Goal: Task Accomplishment & Management: Manage account settings

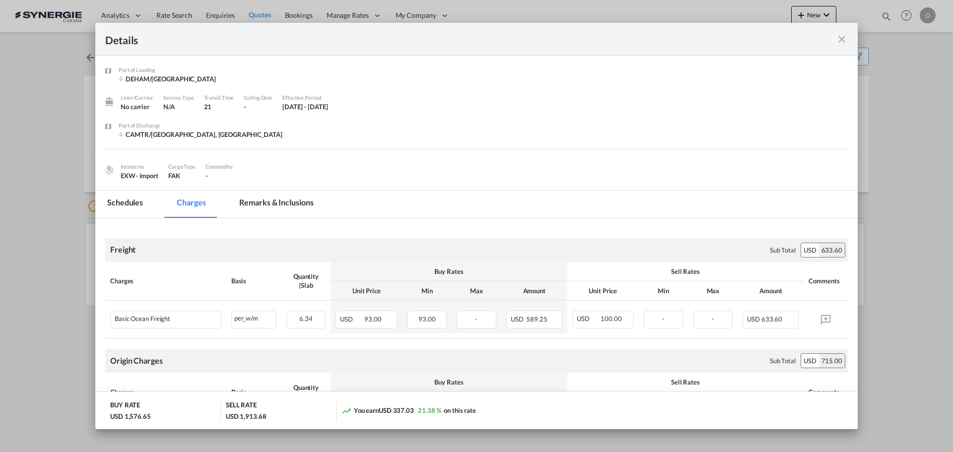
scroll to position [564, 0]
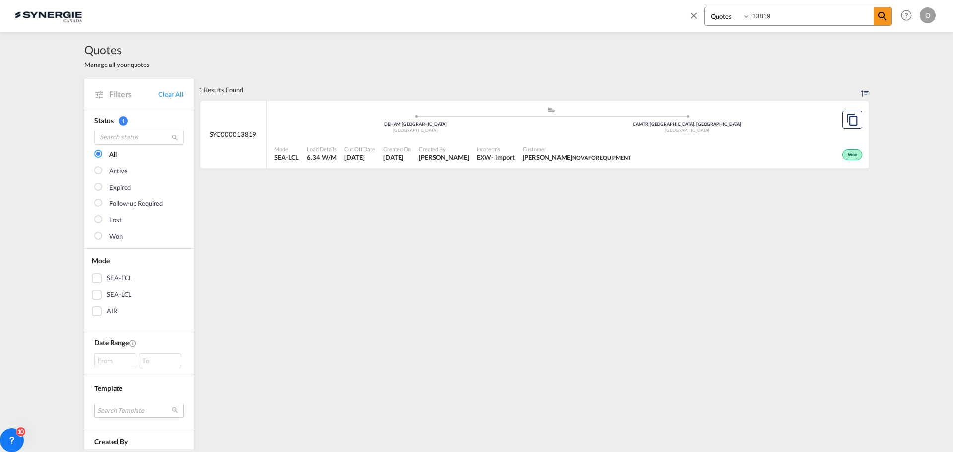
select select "Quotes"
drag, startPoint x: 789, startPoint y: 14, endPoint x: 736, endPoint y: 16, distance: 52.6
click at [736, 16] on div "Bookings Quotes Enquiries 13819" at bounding box center [798, 16] width 188 height 19
click at [783, 12] on input "136" at bounding box center [812, 15] width 124 height 17
type input "14365"
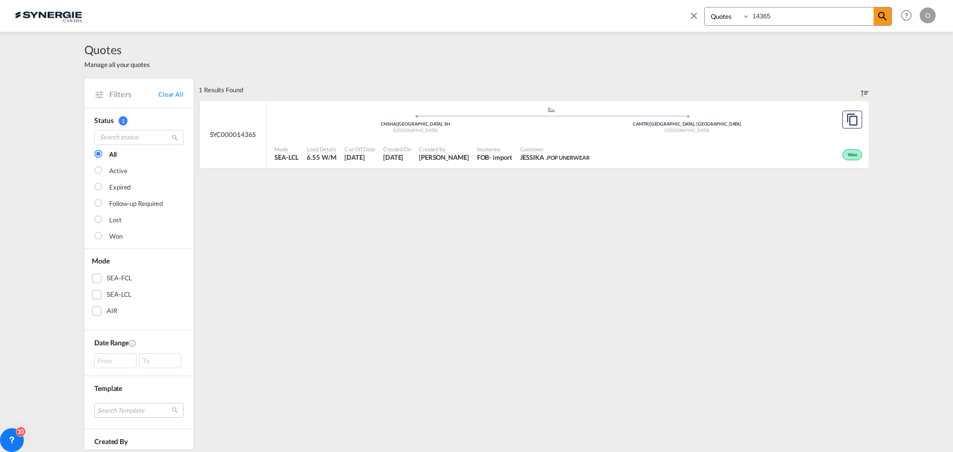
click at [438, 159] on span "[PERSON_NAME]" at bounding box center [444, 157] width 50 height 9
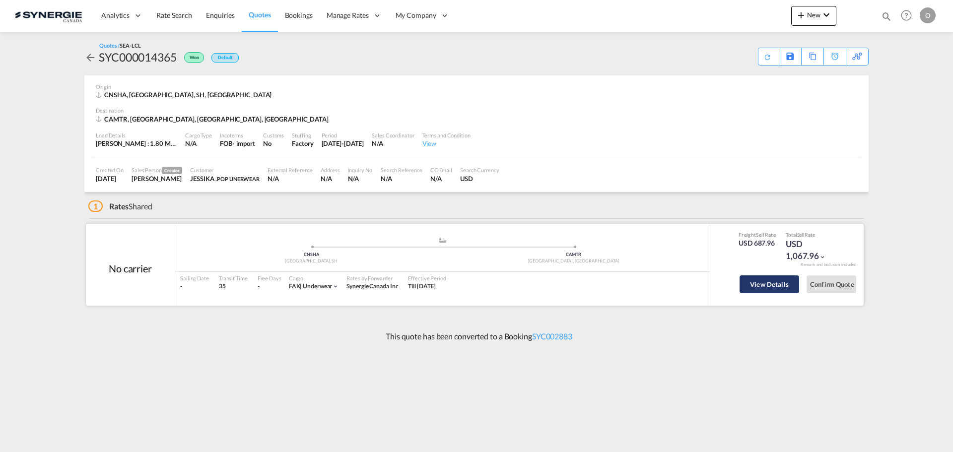
click at [781, 281] on button "View Details" at bounding box center [770, 284] width 60 height 18
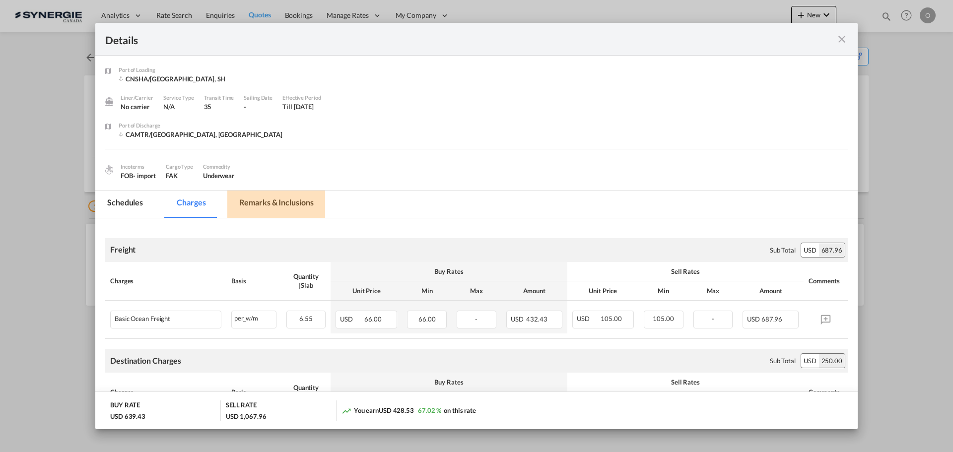
click at [281, 200] on md-tab-item "Remarks & Inclusions" at bounding box center [276, 204] width 98 height 27
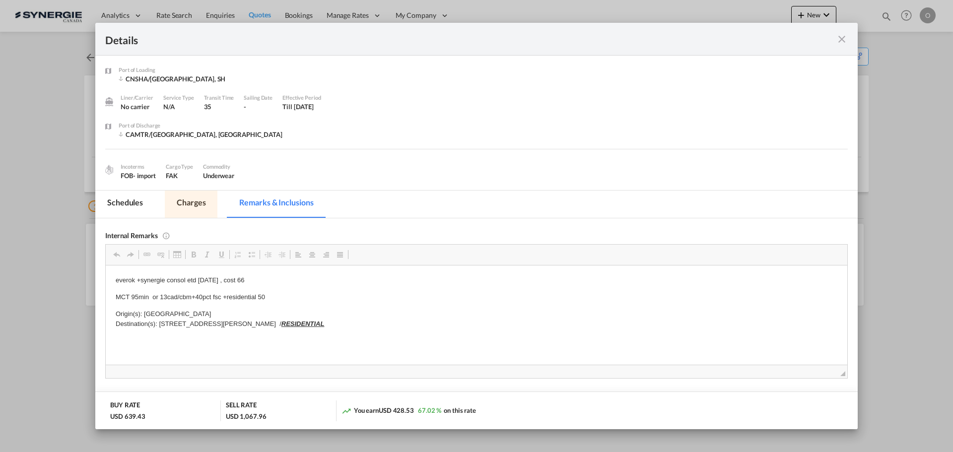
click at [197, 205] on md-tab-item "Charges" at bounding box center [191, 204] width 53 height 27
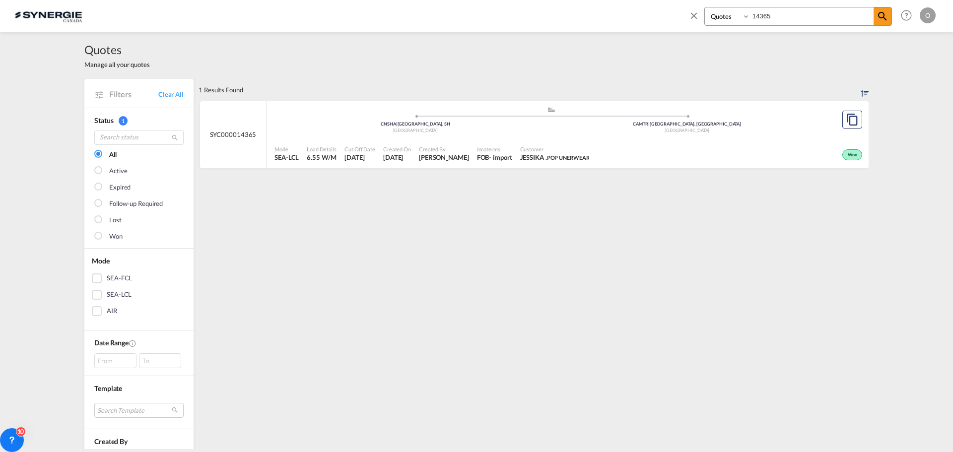
select select "Quotes"
drag, startPoint x: 768, startPoint y: 16, endPoint x: 727, endPoint y: 14, distance: 41.7
click at [727, 14] on div "Bookings Quotes Enquiries 14365" at bounding box center [798, 16] width 188 height 19
drag, startPoint x: 779, startPoint y: 14, endPoint x: 737, endPoint y: 13, distance: 41.7
click at [737, 13] on div "Bookings Quotes Enquiries 14365" at bounding box center [798, 16] width 188 height 19
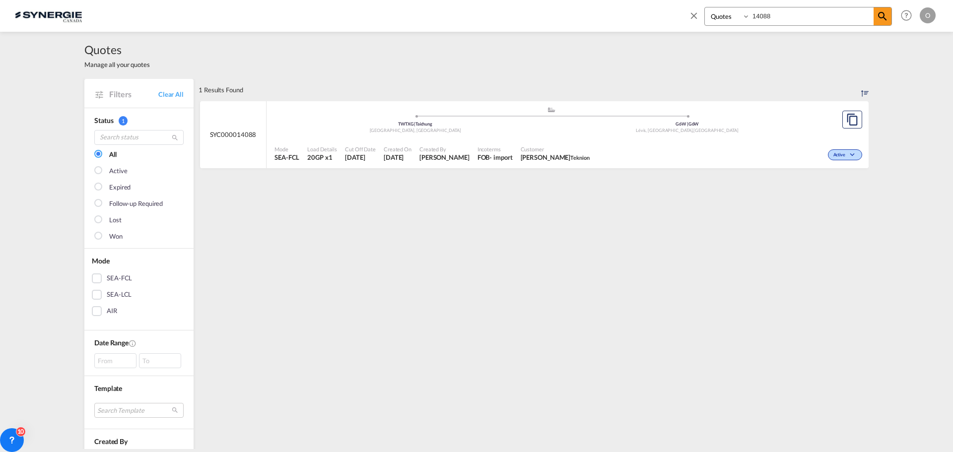
click at [443, 159] on span "Karen Mercier" at bounding box center [444, 157] width 50 height 9
drag, startPoint x: 751, startPoint y: 16, endPoint x: 727, endPoint y: 16, distance: 23.8
click at [729, 16] on div "Bookings Quotes Enquiries 14088" at bounding box center [798, 16] width 188 height 19
click at [480, 156] on div "FOB" at bounding box center [486, 157] width 12 height 9
drag, startPoint x: 771, startPoint y: 16, endPoint x: 729, endPoint y: 16, distance: 41.7
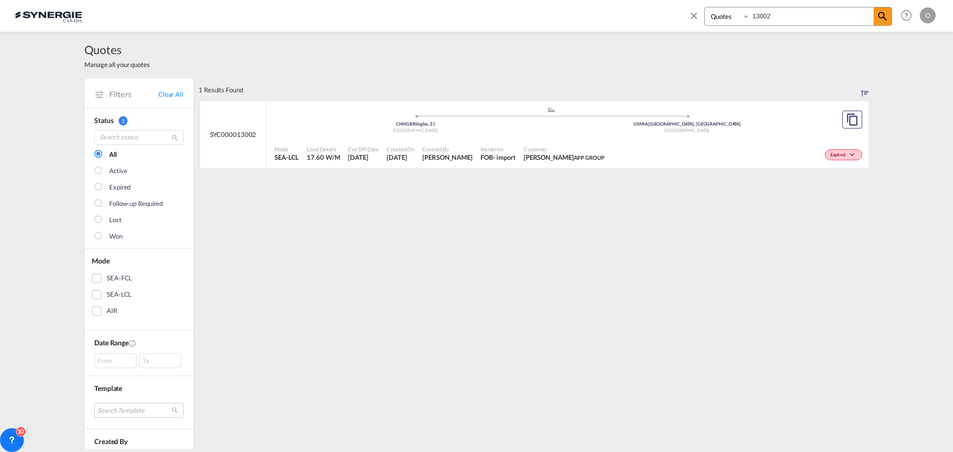
click at [729, 16] on div "Bookings Quotes Enquiries 13002" at bounding box center [798, 16] width 188 height 19
type input "12788"
click at [493, 158] on div "- import" at bounding box center [504, 157] width 23 height 9
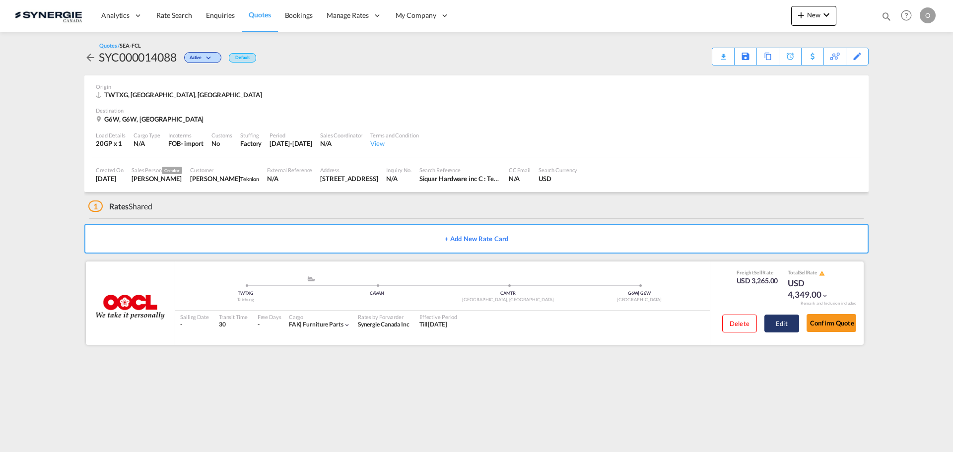
click at [788, 320] on button "Edit" at bounding box center [781, 324] width 35 height 18
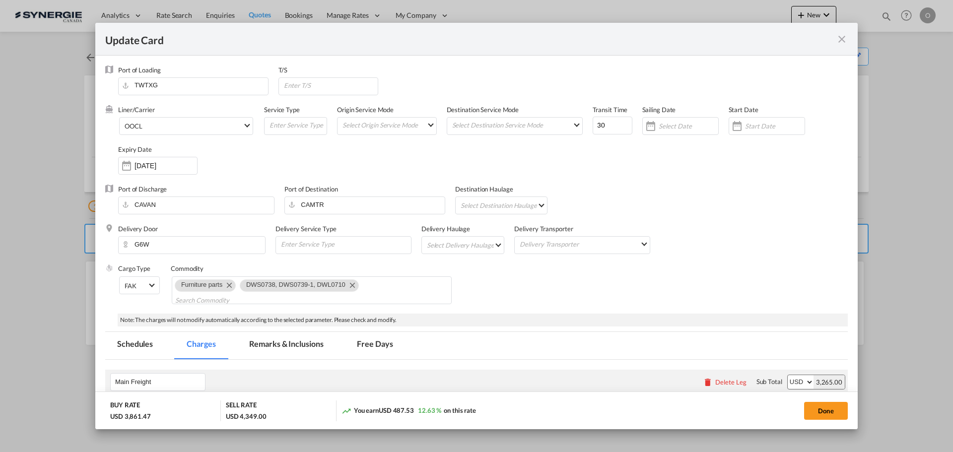
select select "per container"
select select "per B/L"
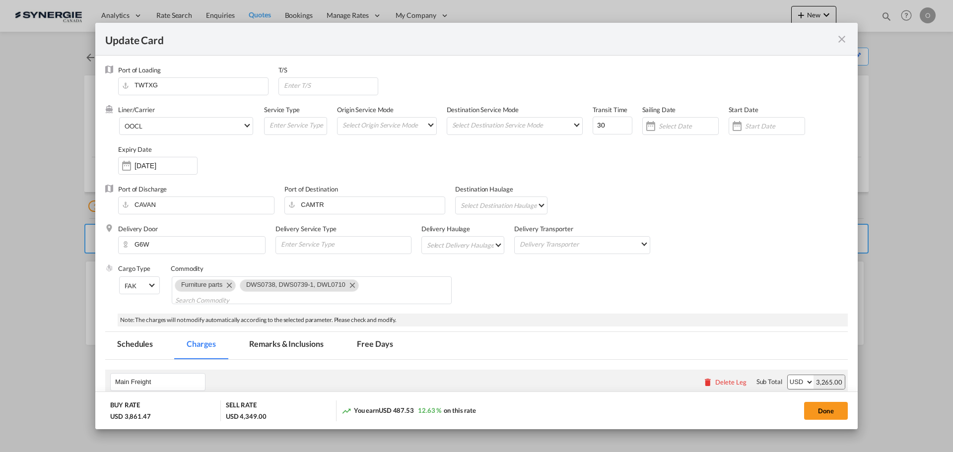
select select "per B/L"
select select "per shipment"
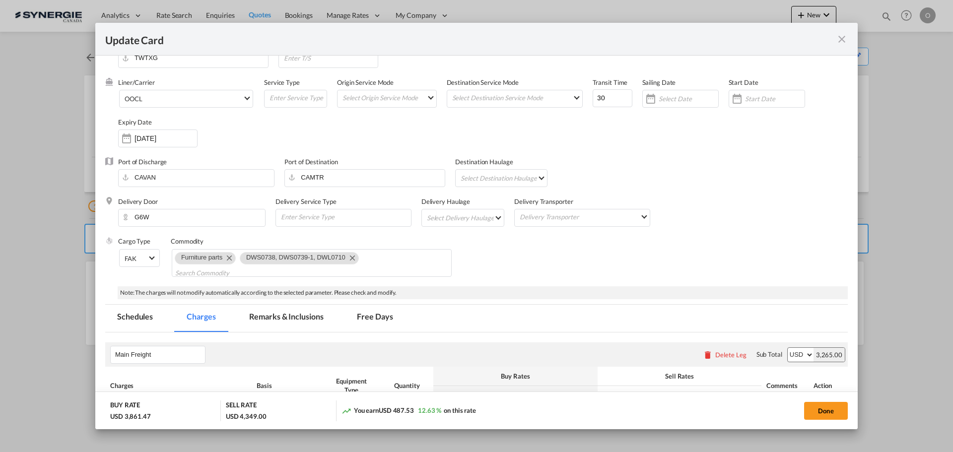
scroll to position [24, 0]
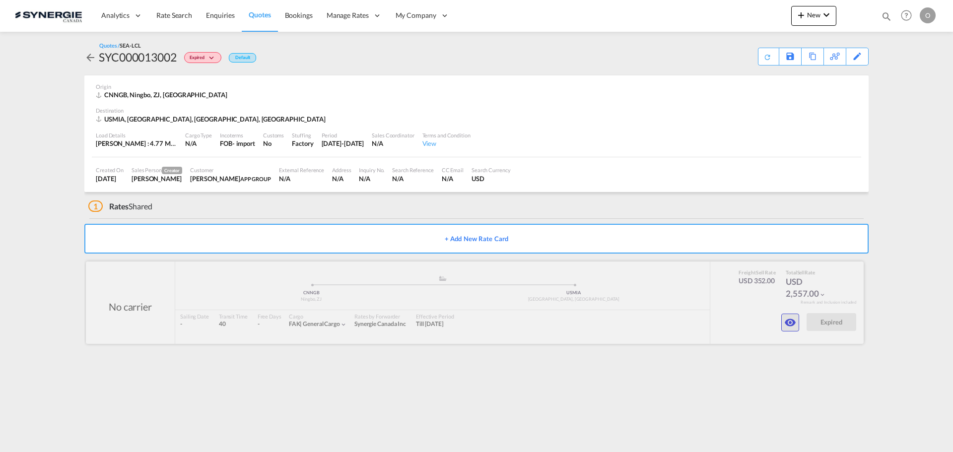
click at [789, 323] on md-icon "icon-eye" at bounding box center [790, 323] width 12 height 12
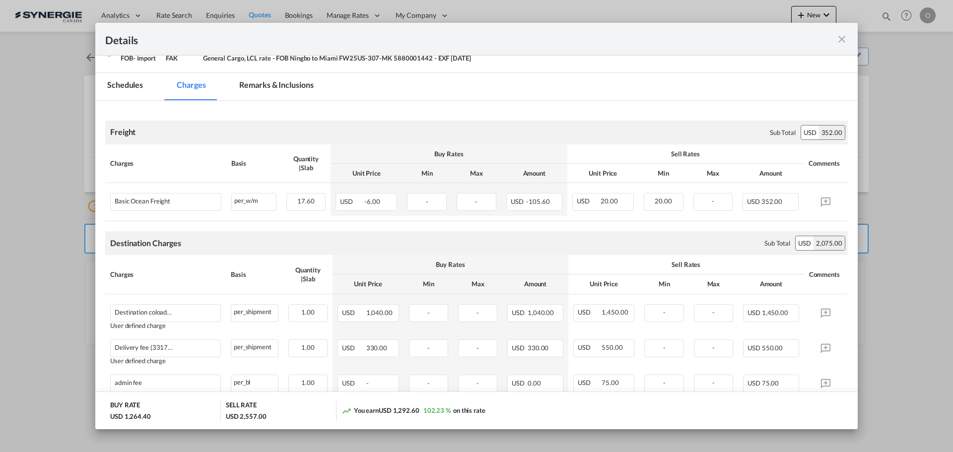
scroll to position [149, 0]
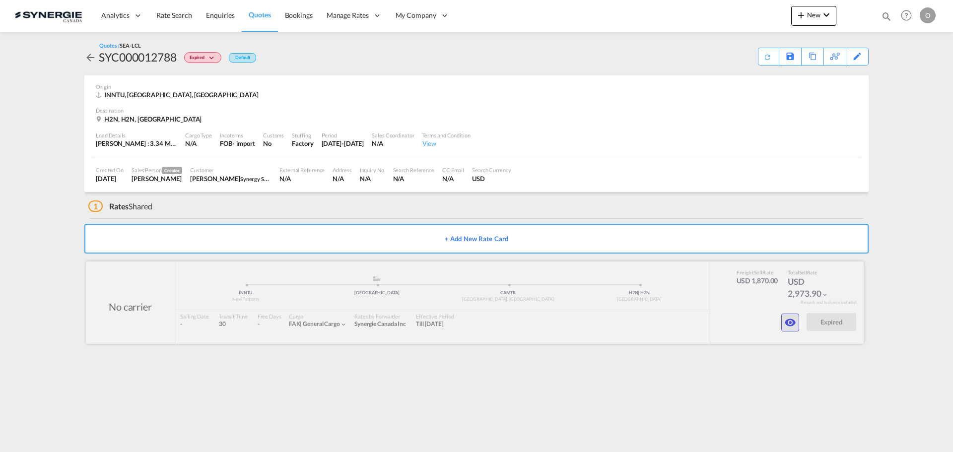
click at [792, 326] on md-icon "icon-eye" at bounding box center [790, 323] width 12 height 12
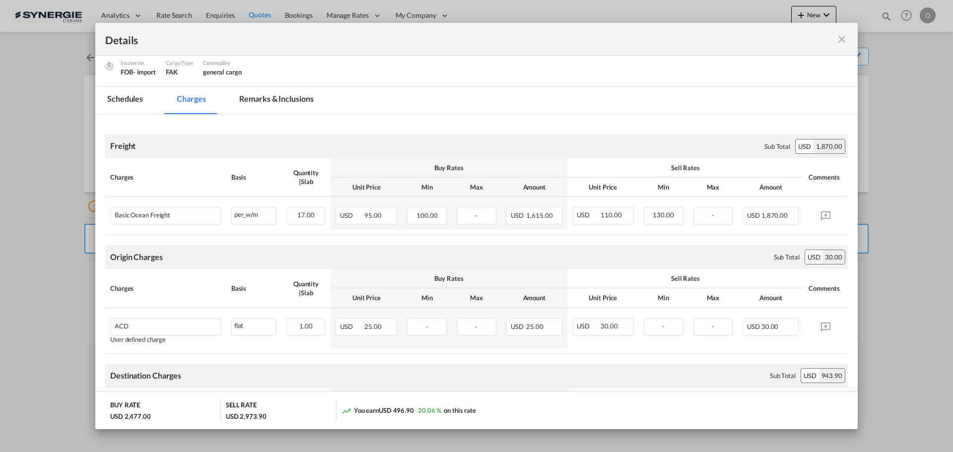
scroll to position [149, 0]
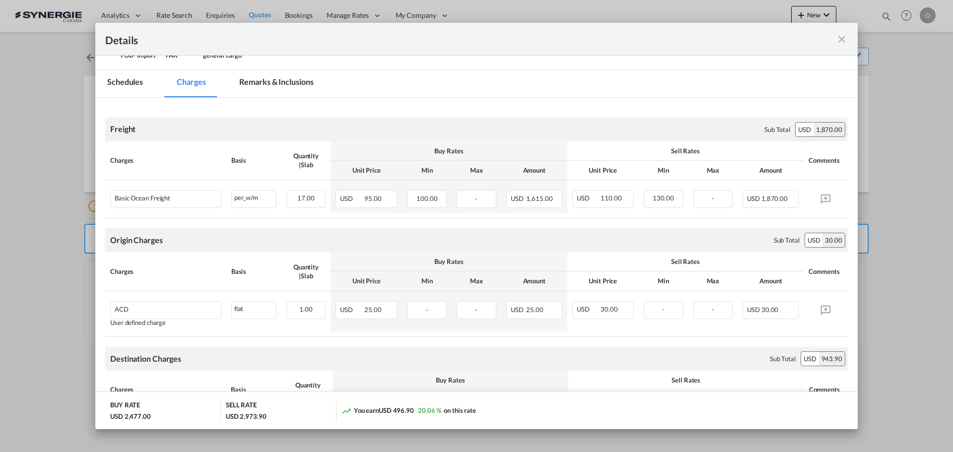
click at [842, 36] on md-icon "icon-close fg-AAA8AD m-0 cursor" at bounding box center [842, 39] width 12 height 12
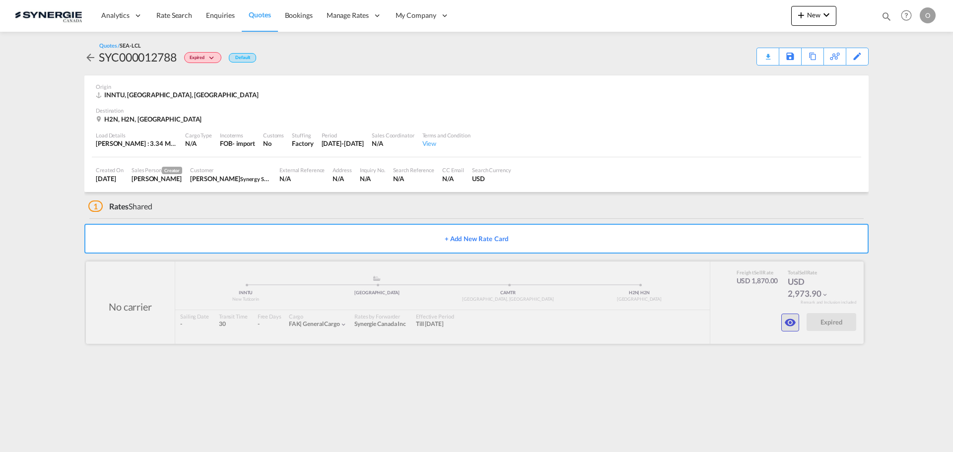
click at [788, 322] on md-icon "icon-eye" at bounding box center [790, 323] width 12 height 12
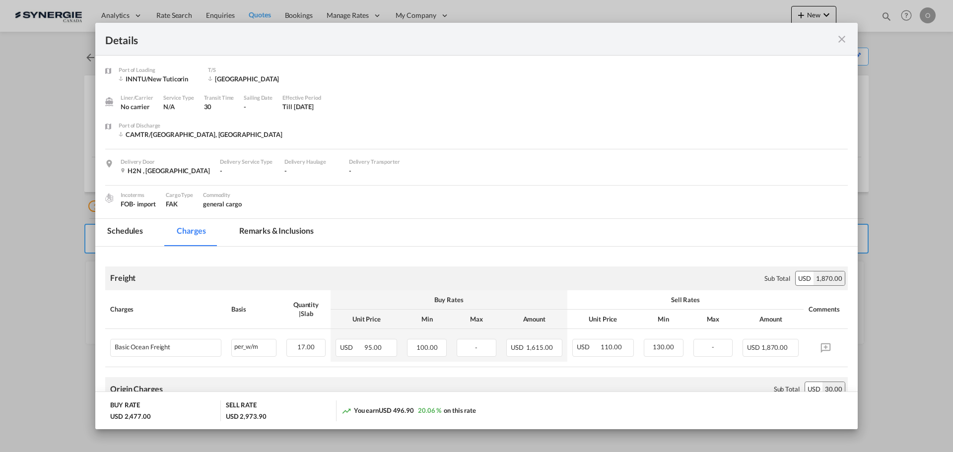
drag, startPoint x: 839, startPoint y: 39, endPoint x: 853, endPoint y: 9, distance: 33.1
click at [839, 39] on md-icon "icon-close fg-AAA8AD m-0 cursor" at bounding box center [842, 39] width 12 height 12
